Goal: Task Accomplishment & Management: Manage account settings

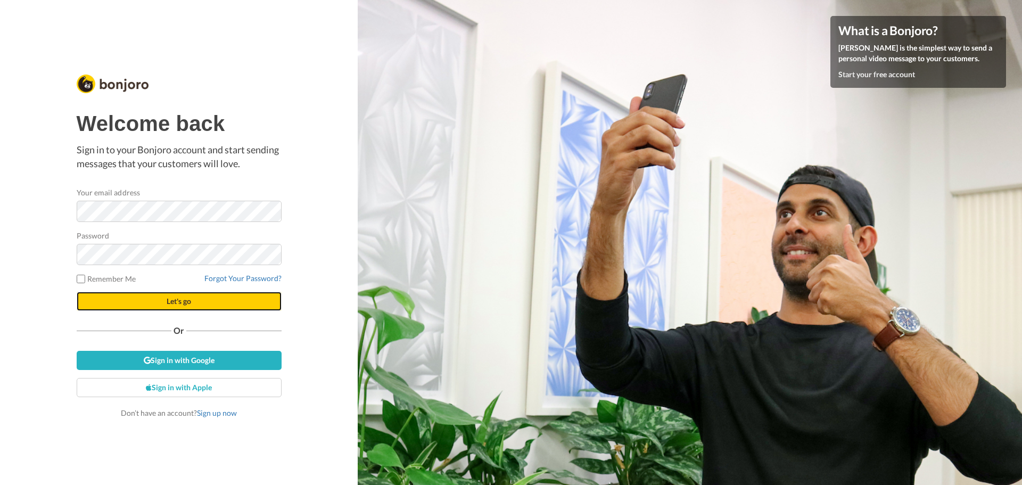
click at [206, 301] on button "Let's go" at bounding box center [179, 301] width 205 height 19
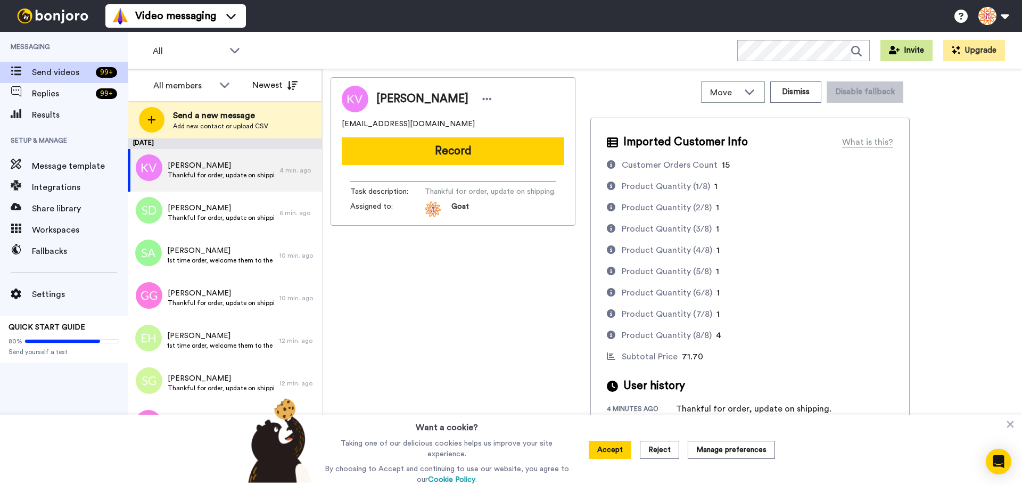
click at [911, 55] on button "Invite" at bounding box center [907, 50] width 52 height 21
click at [853, 53] on icon at bounding box center [860, 50] width 18 height 21
